Goal: Navigation & Orientation: Find specific page/section

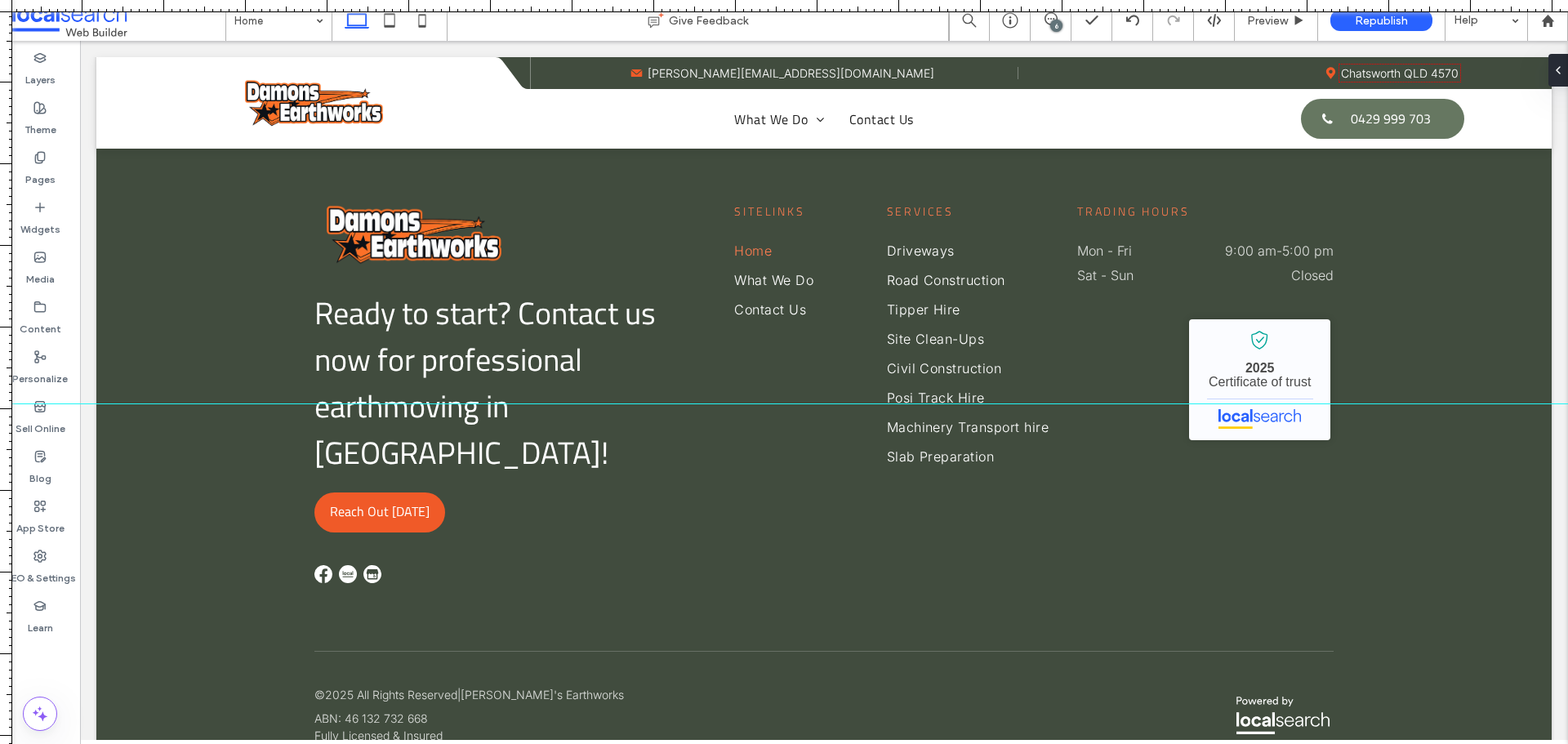
scroll to position [4454, 0]
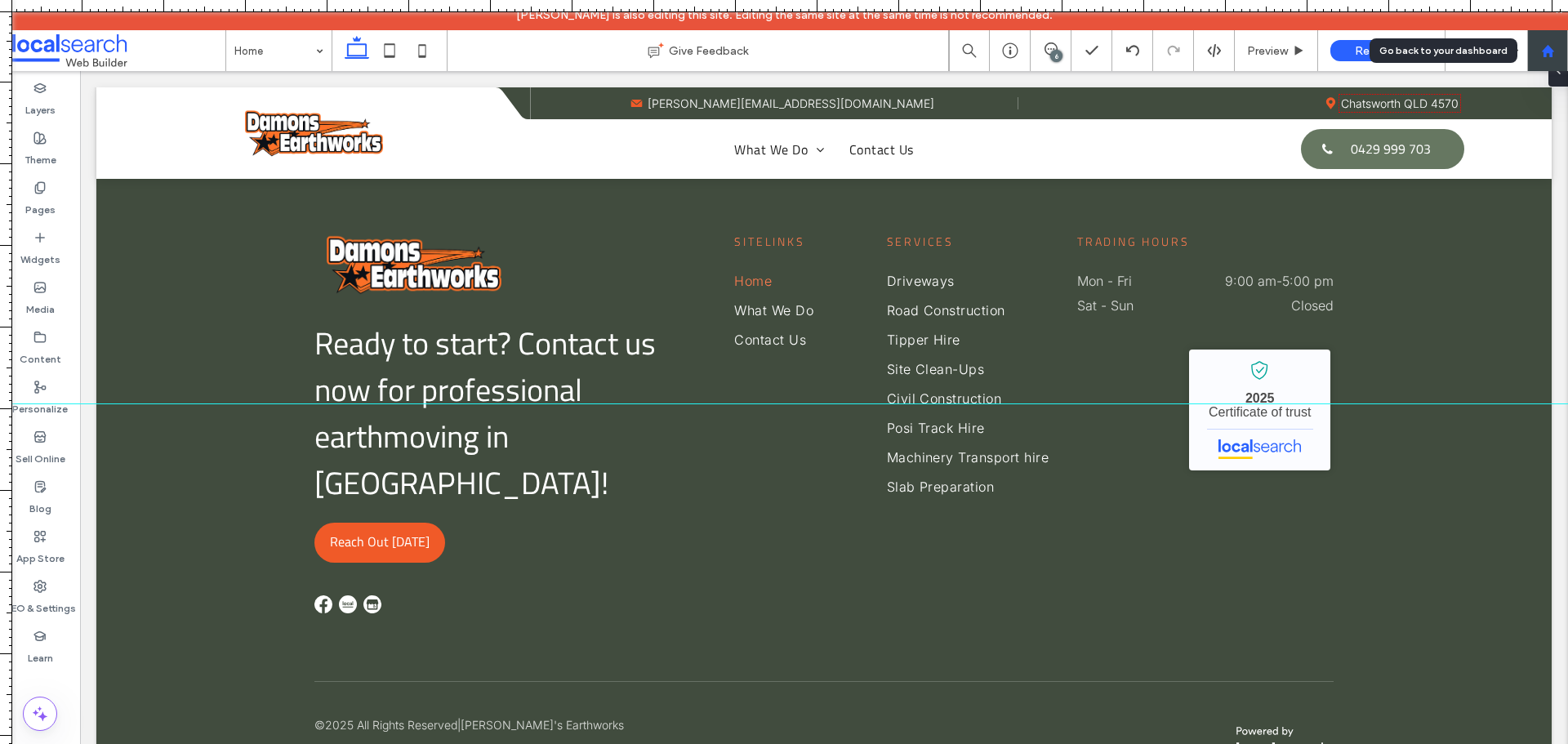
click at [1545, 53] on use at bounding box center [1547, 49] width 12 height 12
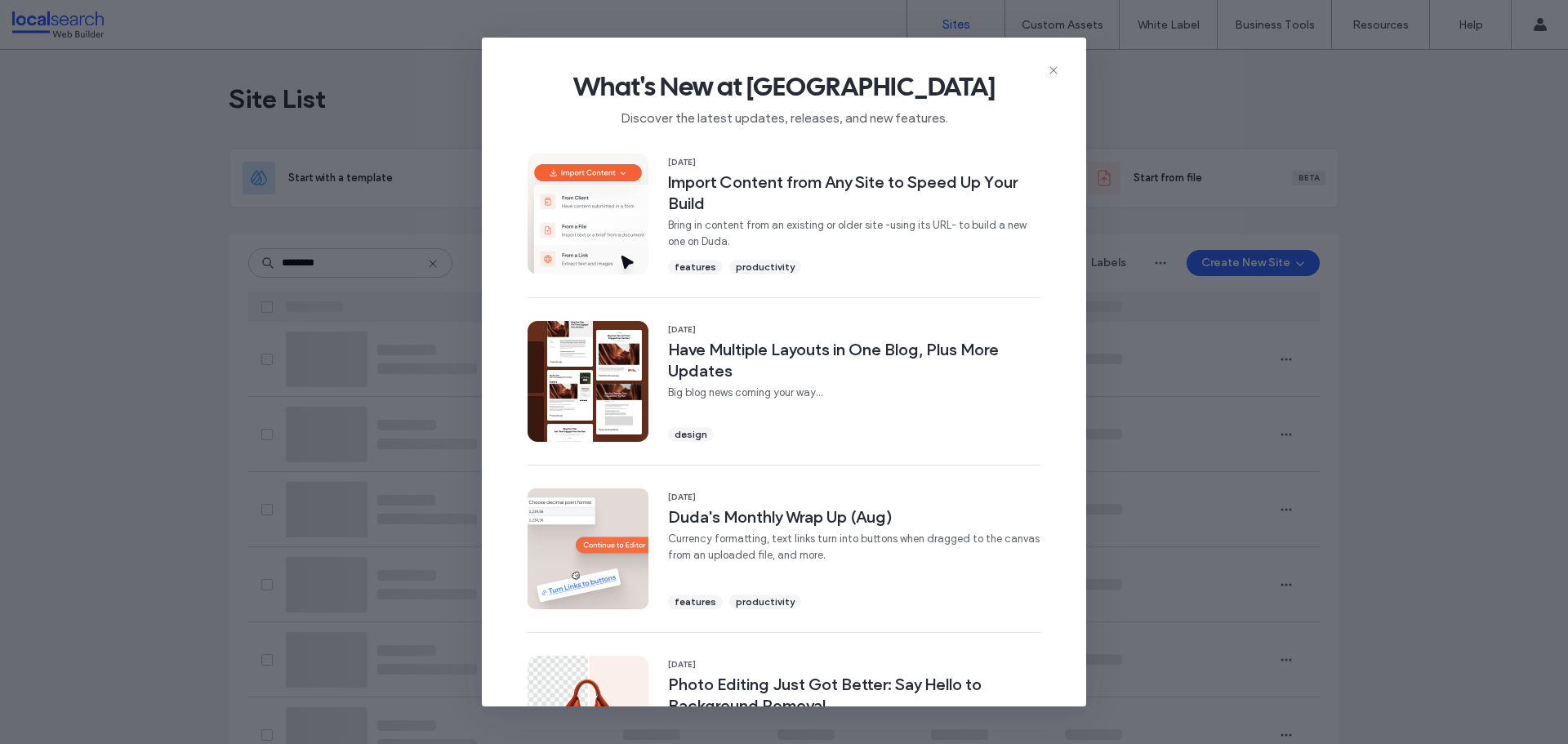
type input "********"
click at [1053, 69] on use at bounding box center [1053, 70] width 7 height 7
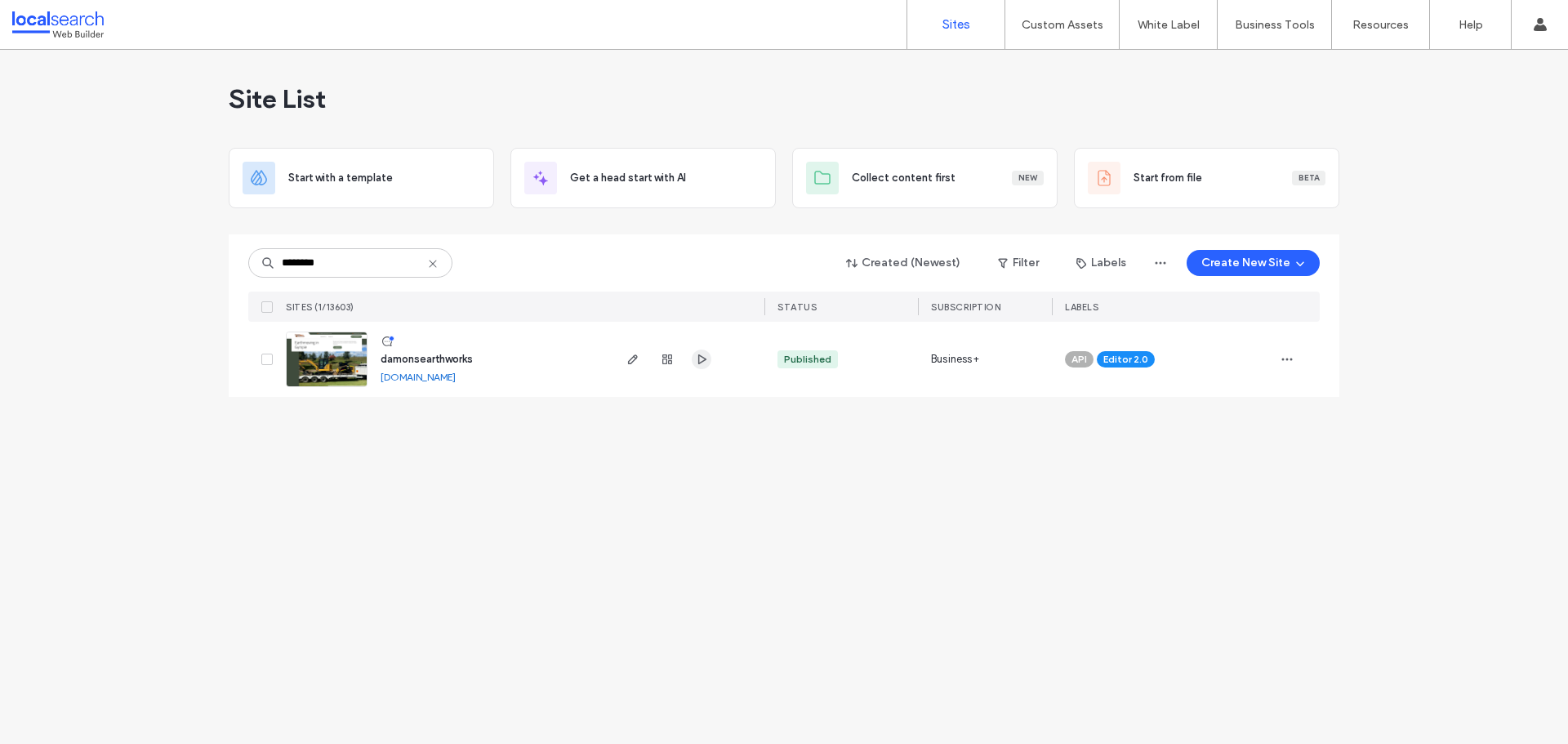
click at [698, 363] on icon "button" at bounding box center [701, 359] width 13 height 13
click at [708, 357] on span "button" at bounding box center [701, 359] width 20 height 20
